Goal: Check status: Check status

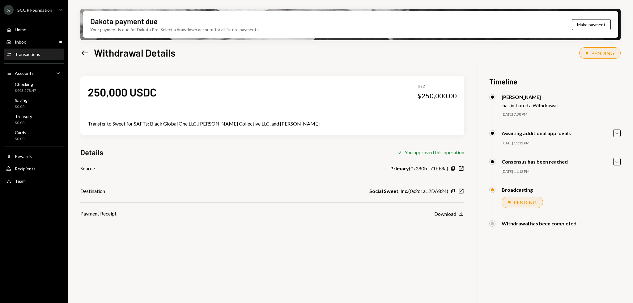
drag, startPoint x: 256, startPoint y: 197, endPoint x: 249, endPoint y: 193, distance: 8.3
drag, startPoint x: 249, startPoint y: 193, endPoint x: 241, endPoint y: 187, distance: 9.6
click at [243, 189] on div "Destination Social Sweet, Inc. ( 0x2c1a...2DA824 ) Copy New Window" at bounding box center [272, 190] width 384 height 7
drag, startPoint x: 228, startPoint y: 180, endPoint x: 221, endPoint y: 176, distance: 8.1
drag, startPoint x: 221, startPoint y: 176, endPoint x: 215, endPoint y: 173, distance: 6.8
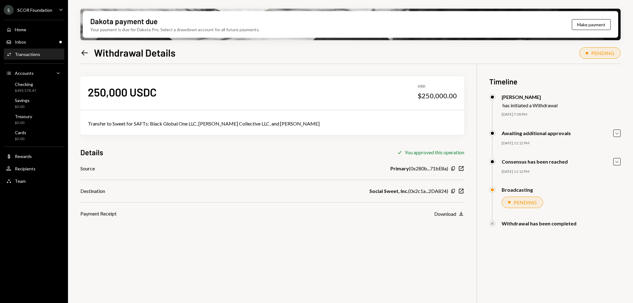
click at [215, 173] on div "Source Primary ( 0x280b...71bE8a ) Copy New Window Destination Social Sweet, In…" at bounding box center [272, 191] width 384 height 53
click at [214, 173] on div "Source Primary ( 0x280b...71bE8a ) Copy New Window Destination Social Sweet, In…" at bounding box center [272, 191] width 384 height 53
drag, startPoint x: 225, startPoint y: 171, endPoint x: 216, endPoint y: 168, distance: 9.5
click at [216, 168] on div "Source Primary ( 0x280b...71bE8a ) Copy New Window" at bounding box center [272, 168] width 384 height 7
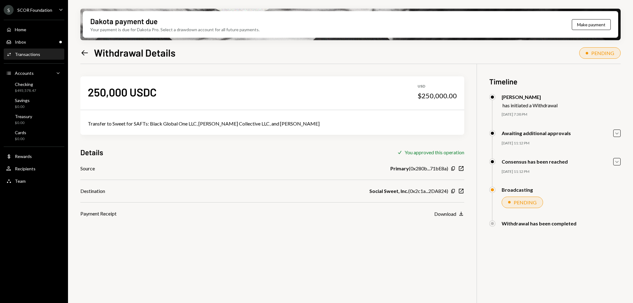
drag, startPoint x: 213, startPoint y: 166, endPoint x: 210, endPoint y: 165, distance: 3.6
drag, startPoint x: 210, startPoint y: 165, endPoint x: 206, endPoint y: 163, distance: 4.1
click at [209, 165] on div "Source Primary ( 0x280b...71bE8a ) Copy New Window" at bounding box center [272, 168] width 384 height 7
click at [205, 163] on div "250,000 USDC USD $250,000.00 Transfer to Sweet for SAFTs: Black Global One LLC,…" at bounding box center [272, 140] width 384 height 153
click at [83, 56] on icon "Left Arrow" at bounding box center [84, 53] width 9 height 9
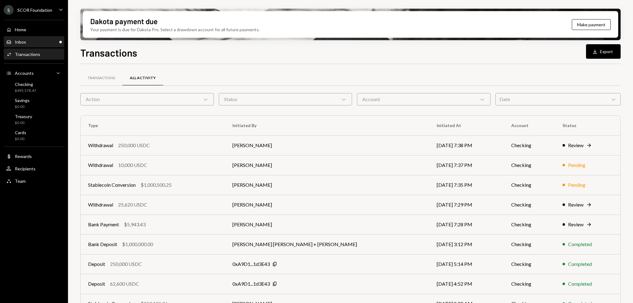
click at [36, 43] on div "Inbox Inbox" at bounding box center [34, 42] width 56 height 6
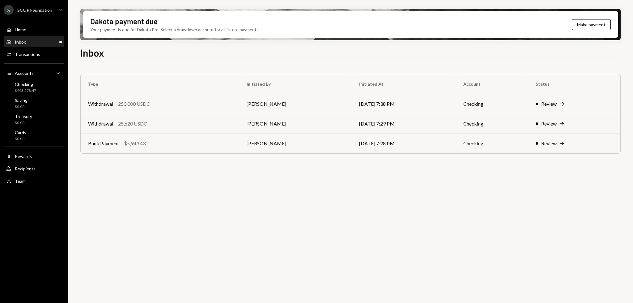
click at [179, 178] on div "Type Initiated By Initiated At Account Status Withdrawal 250,000 USDC Andreas A…" at bounding box center [350, 187] width 541 height 246
drag, startPoint x: 0, startPoint y: 0, endPoint x: 176, endPoint y: 159, distance: 236.9
drag, startPoint x: 176, startPoint y: 159, endPoint x: 167, endPoint y: 161, distance: 9.5
click at [167, 161] on div "Type Initiated By Initiated At Account Status Withdrawal 250,000 USDC [PERSON_N…" at bounding box center [350, 120] width 541 height 92
drag, startPoint x: 164, startPoint y: 161, endPoint x: 156, endPoint y: 135, distance: 26.5
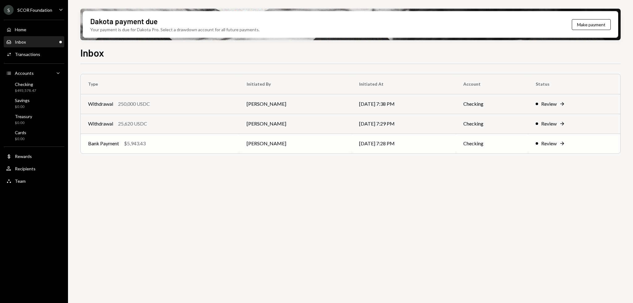
click at [164, 161] on div "Type Initiated By Initiated At Account Status Withdrawal 250,000 USDC [PERSON_N…" at bounding box center [350, 120] width 541 height 92
click at [153, 107] on div "Withdrawal 250,000 USDC" at bounding box center [160, 103] width 144 height 7
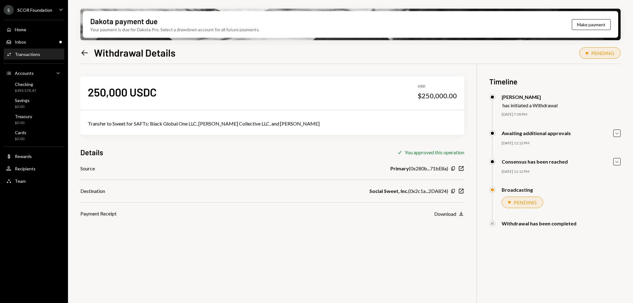
drag, startPoint x: 239, startPoint y: 243, endPoint x: 225, endPoint y: 236, distance: 16.0
click at [225, 236] on div "250,000 USDC USD $250,000.00 Transfer to Sweet for SAFTs: Black Global One LLC,…" at bounding box center [350, 215] width 541 height 303
click at [31, 37] on div "Inbox Inbox" at bounding box center [34, 42] width 56 height 11
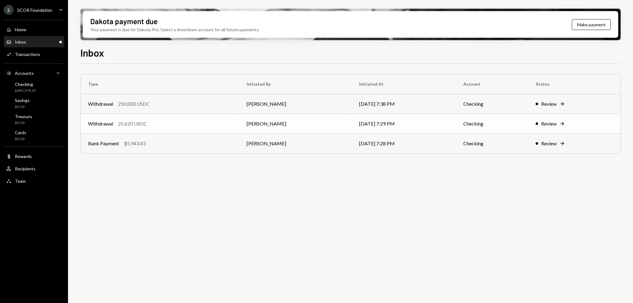
click at [146, 126] on div "25,620 USDC" at bounding box center [132, 123] width 29 height 7
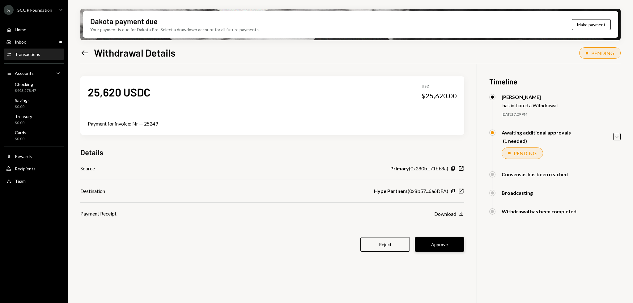
click at [430, 246] on button "Approve" at bounding box center [439, 244] width 49 height 15
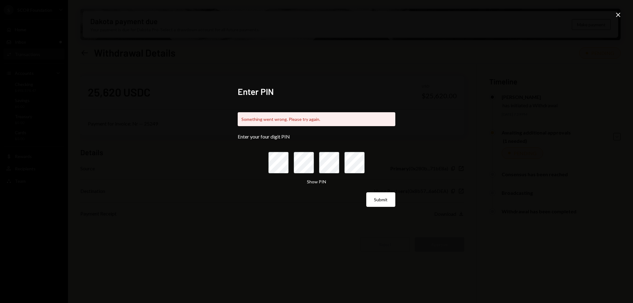
click at [387, 191] on form "Enter your four digit PIN Show PIN Submit" at bounding box center [317, 170] width 158 height 73
click at [388, 194] on button "Submit" at bounding box center [380, 199] width 29 height 15
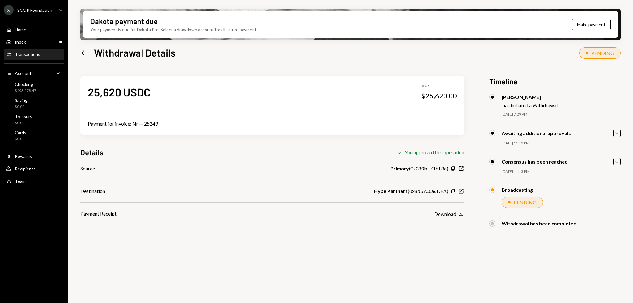
drag, startPoint x: 265, startPoint y: 230, endPoint x: 237, endPoint y: 220, distance: 29.6
click at [237, 220] on div "25,620 USDC USD $25,620.00 Payment for invoice: Nr — 25249 Details Check You ap…" at bounding box center [350, 215] width 541 height 303
click at [231, 217] on div "Payment Receipt Download Download" at bounding box center [272, 213] width 384 height 7
drag, startPoint x: 230, startPoint y: 216, endPoint x: 164, endPoint y: 157, distance: 88.2
click at [229, 216] on div "Payment Receipt Download Download" at bounding box center [272, 213] width 384 height 7
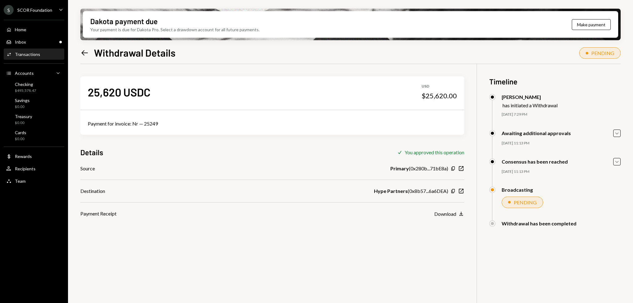
click at [83, 53] on icon at bounding box center [85, 52] width 6 height 5
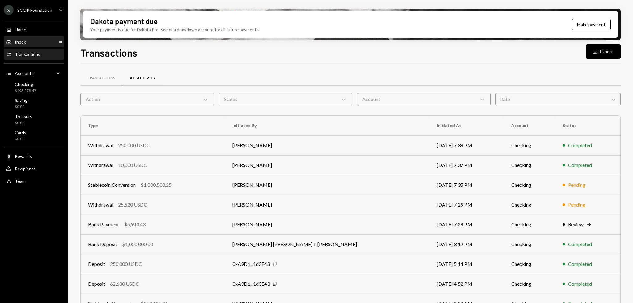
click at [36, 43] on div "Inbox Inbox" at bounding box center [34, 42] width 56 height 6
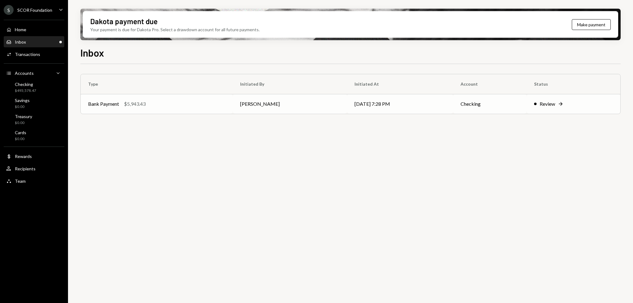
click at [200, 101] on div "Bank Payment $5,943.43" at bounding box center [156, 103] width 137 height 7
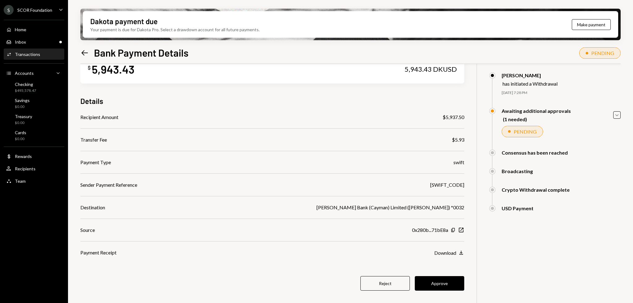
scroll to position [8, 0]
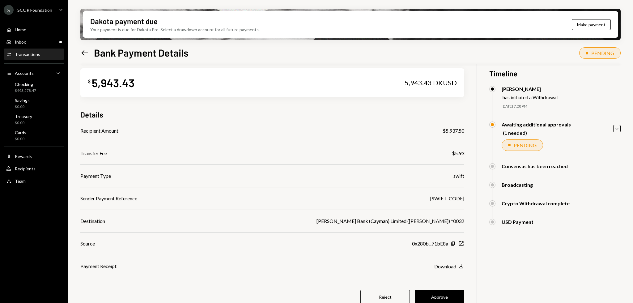
drag, startPoint x: 266, startPoint y: 251, endPoint x: 250, endPoint y: 246, distance: 16.9
click at [250, 246] on div "Source 0x280b...71bE8a Copy New Window" at bounding box center [272, 243] width 384 height 7
click at [245, 242] on div "Source 0x280b...71bE8a Copy New Window" at bounding box center [272, 243] width 384 height 7
click at [241, 238] on div "Recipient Amount $5,937.50 Transfer Fee $5.93 Payment Type swift Sender Payment…" at bounding box center [272, 198] width 384 height 143
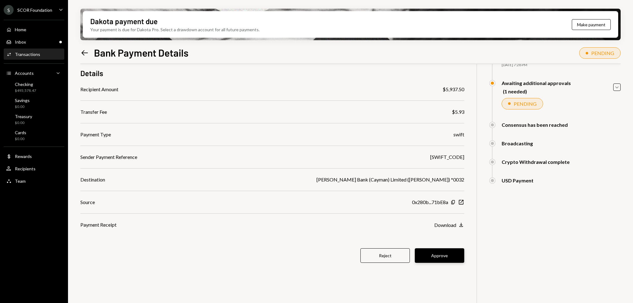
click at [451, 256] on button "Approve" at bounding box center [439, 255] width 49 height 15
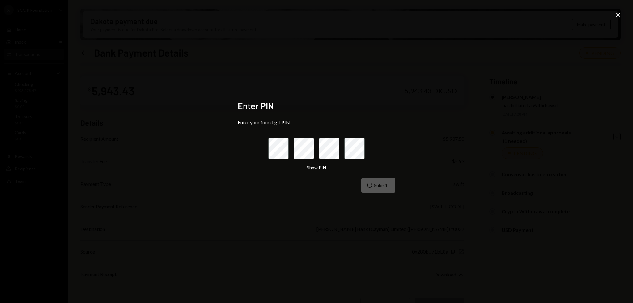
scroll to position [49, 0]
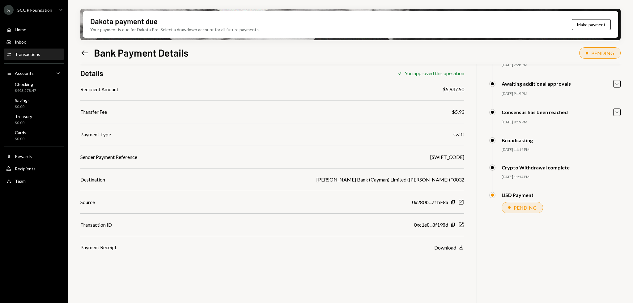
click at [86, 53] on icon "Left Arrow" at bounding box center [84, 53] width 9 height 9
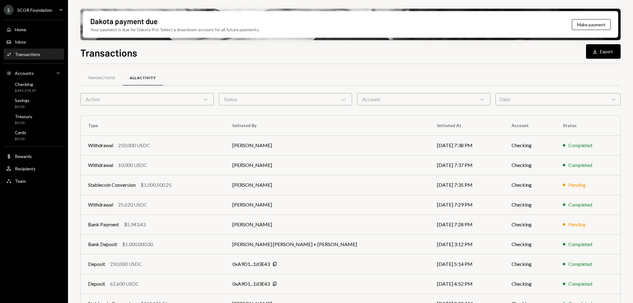
drag, startPoint x: 271, startPoint y: 62, endPoint x: 99, endPoint y: 65, distance: 171.6
click at [271, 62] on div "Transactions Download Export Transactions All Activity Action Chevron Down Stat…" at bounding box center [350, 192] width 541 height 294
click at [31, 44] on div "Inbox Inbox" at bounding box center [34, 42] width 56 height 6
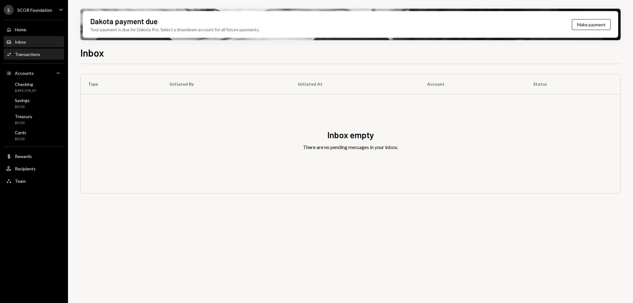
click at [32, 54] on div "Transactions" at bounding box center [27, 54] width 25 height 5
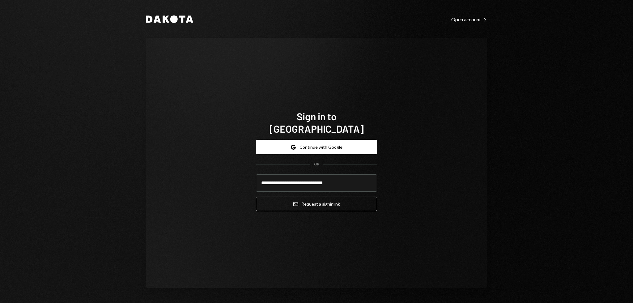
type input "**********"
click at [256, 197] on button "Email Request a sign in link" at bounding box center [316, 204] width 121 height 15
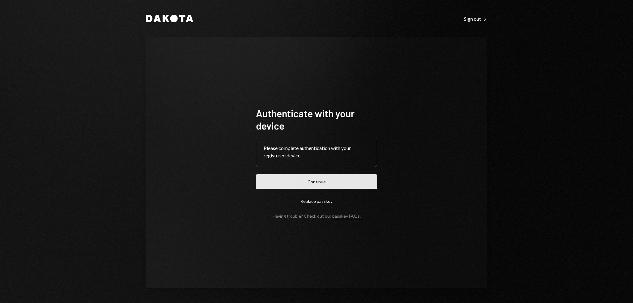
click at [299, 174] on button "Continue" at bounding box center [316, 181] width 121 height 15
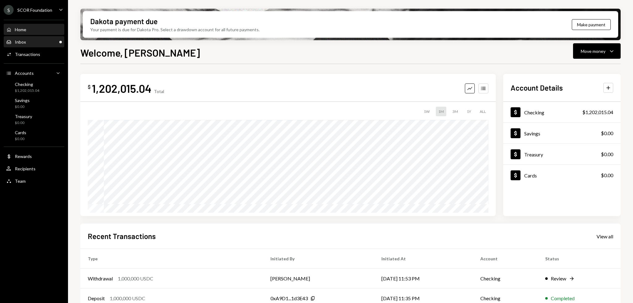
click at [35, 41] on div "Inbox Inbox" at bounding box center [34, 42] width 56 height 6
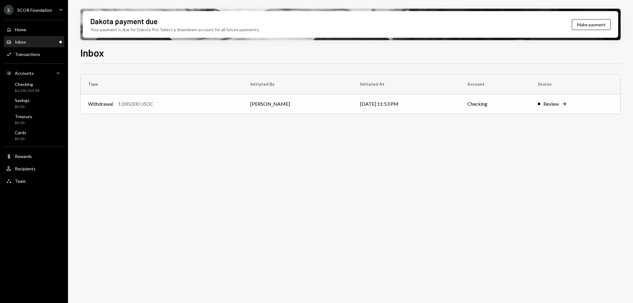
click at [178, 96] on td "Withdrawal 1,000,000 USDC" at bounding box center [162, 104] width 162 height 20
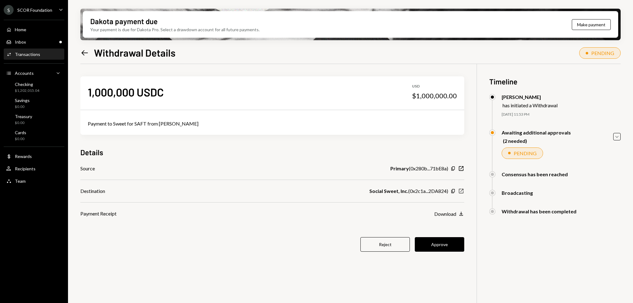
click at [461, 191] on icon "button" at bounding box center [461, 191] width 5 height 5
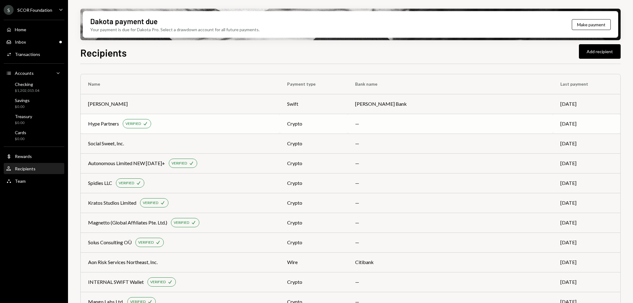
scroll to position [41, 0]
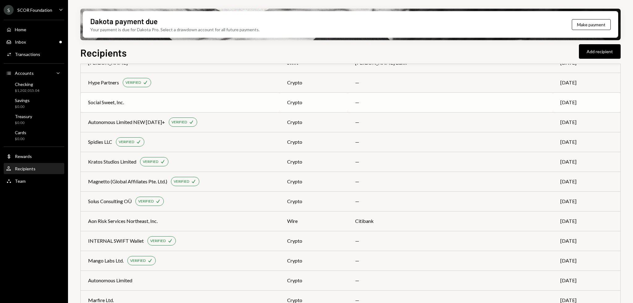
click at [377, 99] on td "—" at bounding box center [450, 102] width 205 height 20
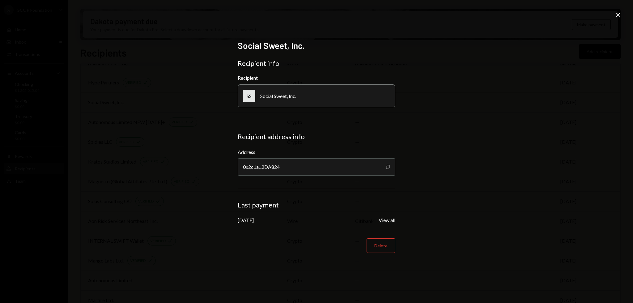
click at [387, 167] on icon "button" at bounding box center [387, 167] width 3 height 4
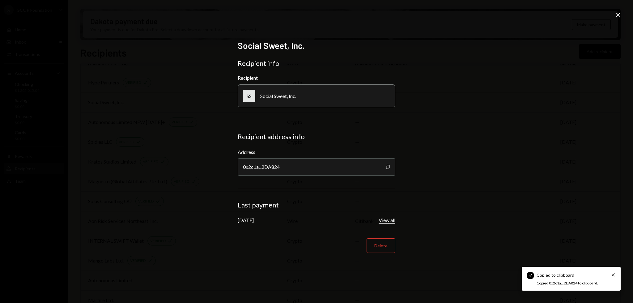
click at [392, 220] on button "View all" at bounding box center [387, 220] width 17 height 6
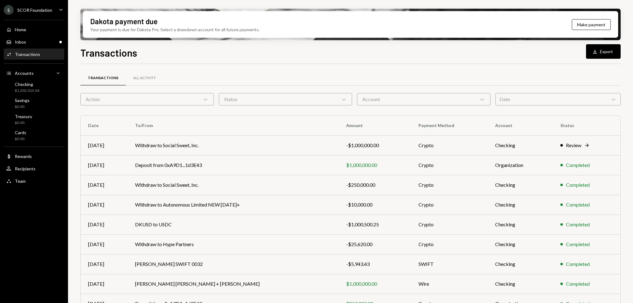
click at [309, 101] on div "Status Chevron Down" at bounding box center [286, 99] width 134 height 12
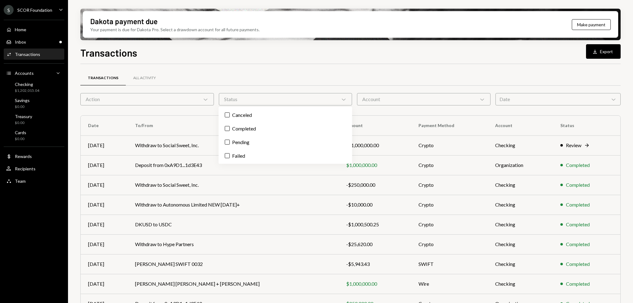
click at [309, 101] on div "Status Chevron Down" at bounding box center [286, 99] width 134 height 12
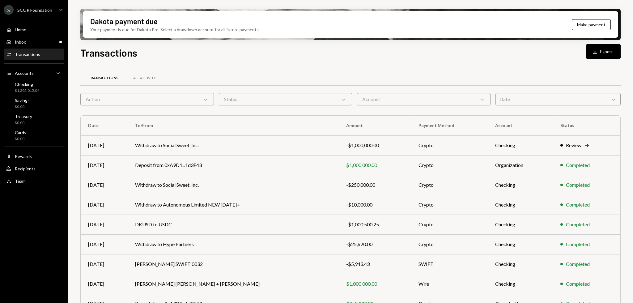
click at [130, 92] on div "Transactions All Activity" at bounding box center [350, 81] width 541 height 23
click at [131, 93] on div "Action Chevron Down" at bounding box center [147, 99] width 134 height 12
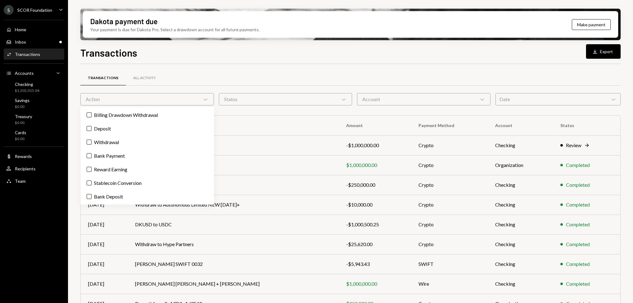
click at [120, 88] on div "Transactions All Activity" at bounding box center [350, 81] width 541 height 23
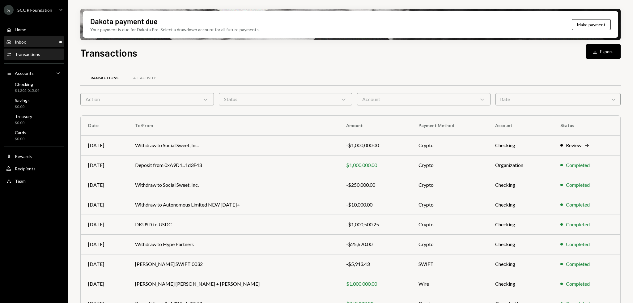
click at [38, 42] on div "Inbox Inbox" at bounding box center [34, 42] width 56 height 6
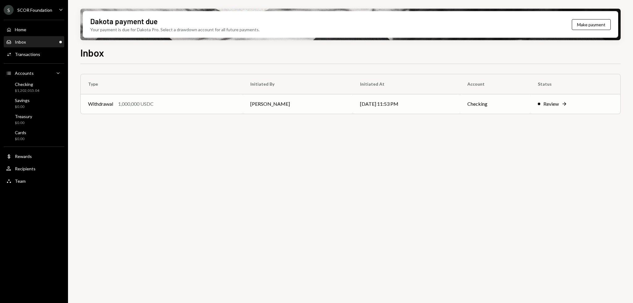
click at [172, 93] on th "Type" at bounding box center [162, 84] width 162 height 20
click at [181, 102] on div "Withdrawal 1,000,000 USDC" at bounding box center [162, 103] width 148 height 7
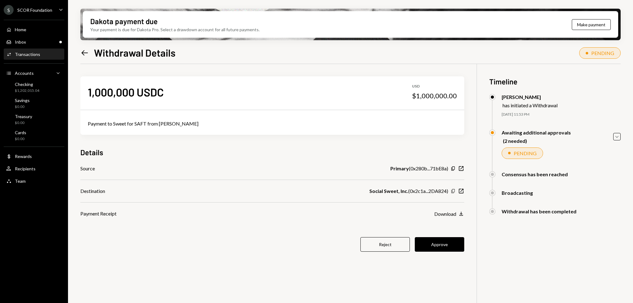
click at [452, 190] on icon "button" at bounding box center [452, 191] width 3 height 4
click at [347, 142] on div "1,000,000 USDC USD $1,000,000.00 Payment to Sweet for SAFT from [PERSON_NAME] D…" at bounding box center [272, 168] width 384 height 208
drag, startPoint x: 347, startPoint y: 142, endPoint x: 340, endPoint y: 142, distance: 6.2
click at [340, 142] on div "1,000,000 USDC USD $1,000,000.00 Payment to Sweet for SAFT from [PERSON_NAME] D…" at bounding box center [272, 168] width 384 height 208
drag, startPoint x: 340, startPoint y: 142, endPoint x: 317, endPoint y: 143, distance: 23.2
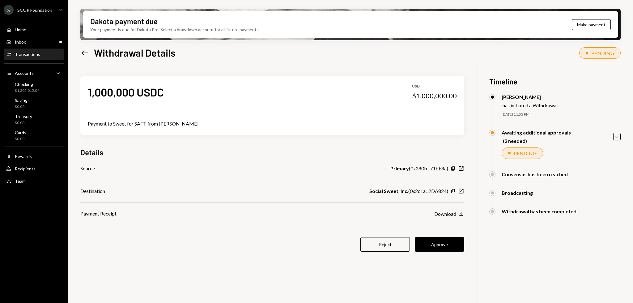
click at [315, 142] on div "1,000,000 USDC USD $1,000,000.00 Payment to Sweet for SAFT from [PERSON_NAME] D…" at bounding box center [272, 168] width 384 height 208
click at [435, 247] on button "Approve" at bounding box center [439, 244] width 49 height 15
drag, startPoint x: 339, startPoint y: 216, endPoint x: 323, endPoint y: 216, distance: 15.8
drag, startPoint x: 323, startPoint y: 216, endPoint x: 287, endPoint y: 214, distance: 36.5
click at [287, 214] on div "Payment Receipt Download Download" at bounding box center [272, 213] width 384 height 7
